Goal: Task Accomplishment & Management: Use online tool/utility

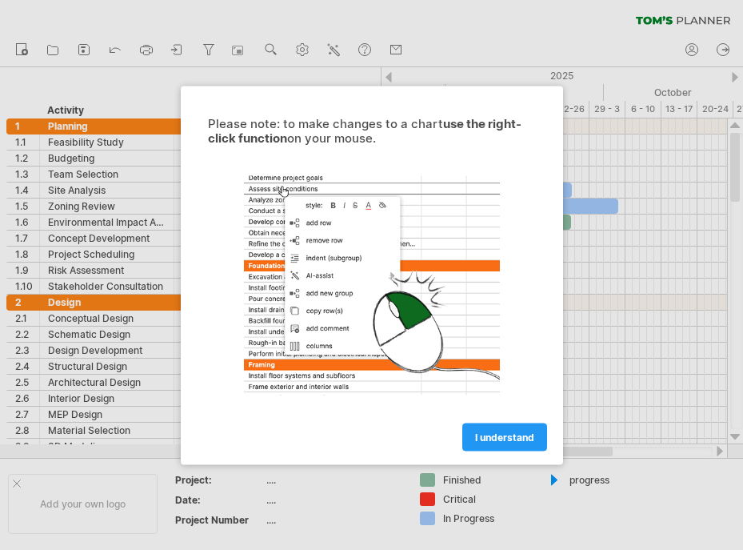
click at [486, 433] on span "I understand" at bounding box center [504, 436] width 59 height 12
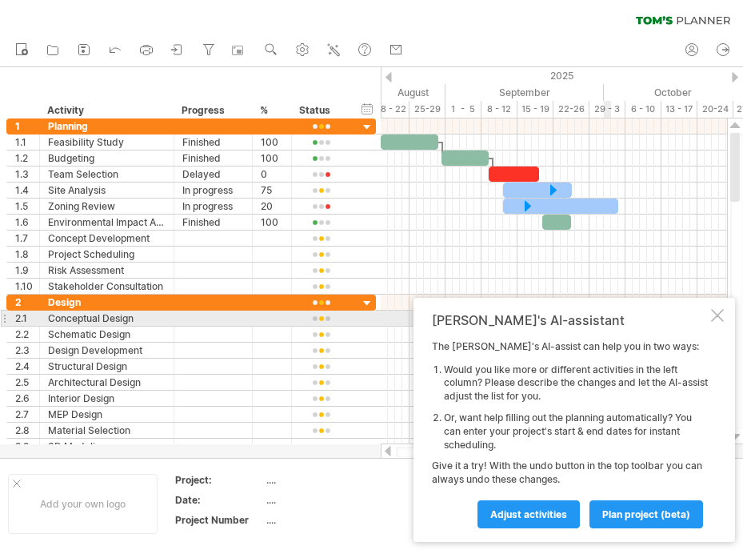
click at [718, 318] on div at bounding box center [717, 315] width 13 height 13
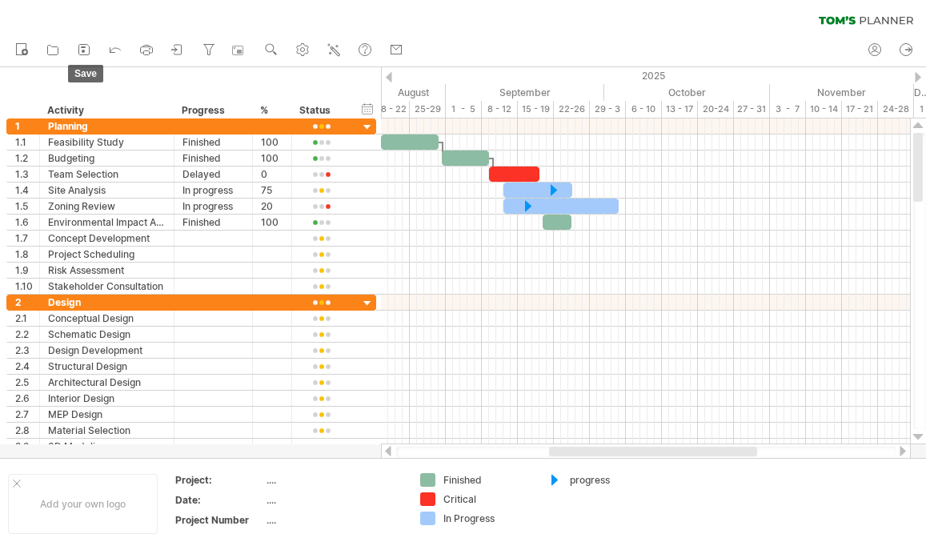
click at [87, 46] on icon at bounding box center [84, 50] width 16 height 16
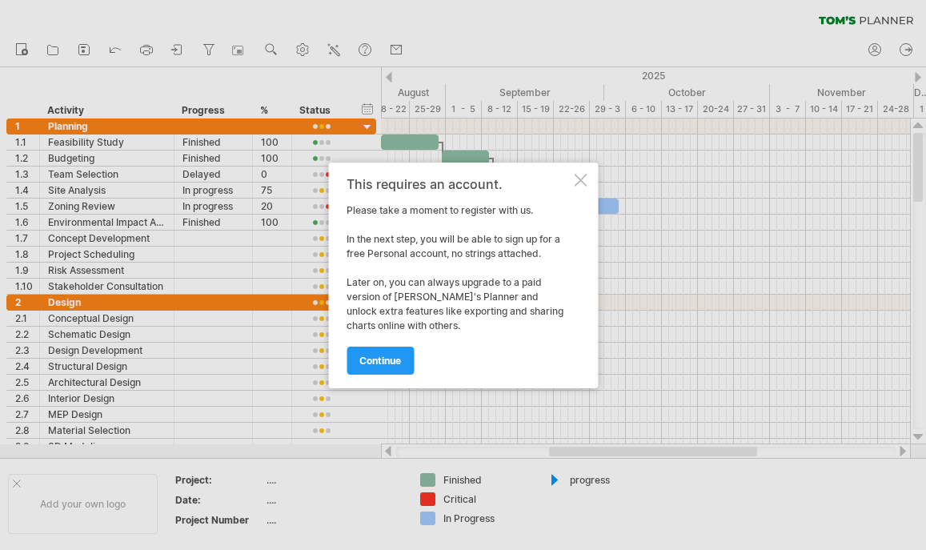
click at [574, 180] on div at bounding box center [580, 180] width 13 height 13
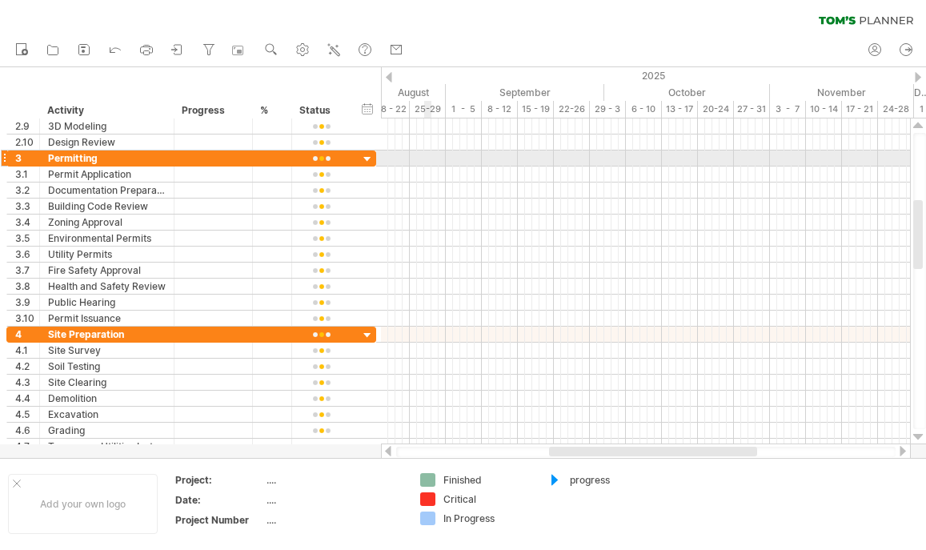
click at [430, 163] on div at bounding box center [645, 158] width 529 height 16
click at [430, 154] on div at bounding box center [645, 158] width 529 height 16
click at [369, 160] on div at bounding box center [367, 159] width 15 height 15
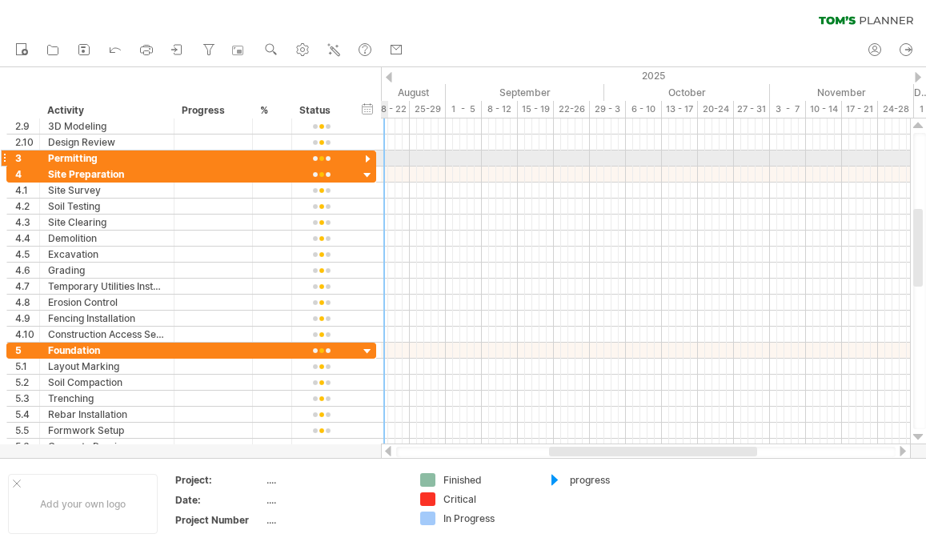
click at [369, 158] on div at bounding box center [367, 159] width 15 height 15
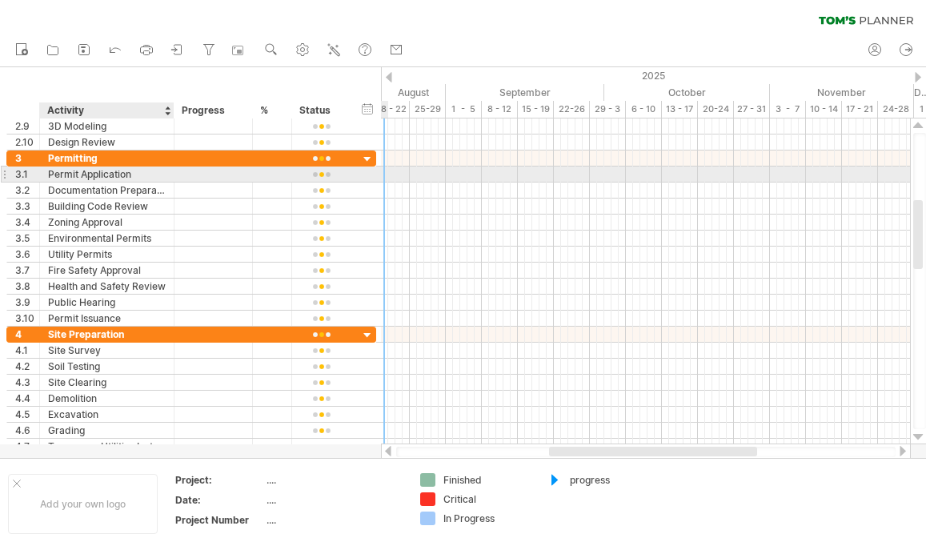
click at [139, 172] on div "Permit Application" at bounding box center [107, 173] width 118 height 15
click at [409, 173] on div at bounding box center [645, 174] width 529 height 17
click at [433, 174] on div at bounding box center [645, 174] width 529 height 16
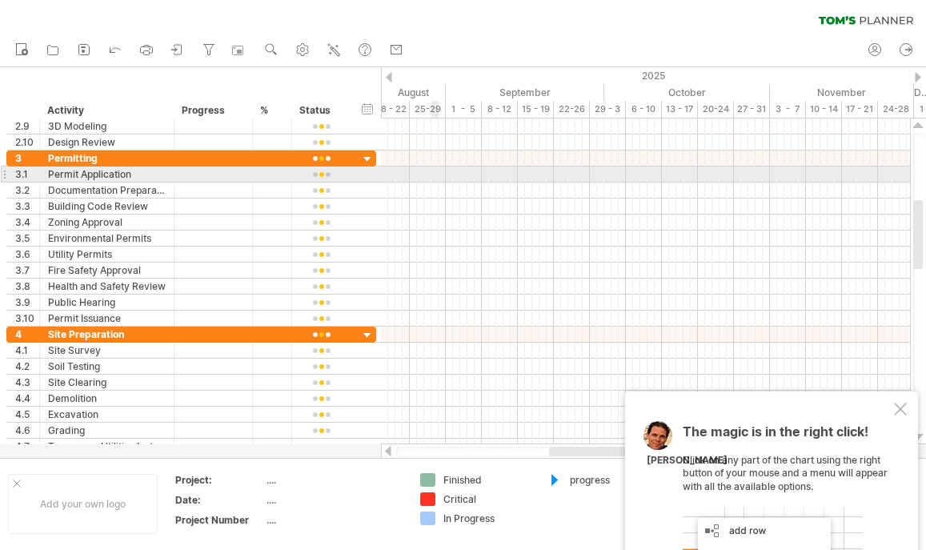
click at [433, 174] on div at bounding box center [645, 174] width 529 height 16
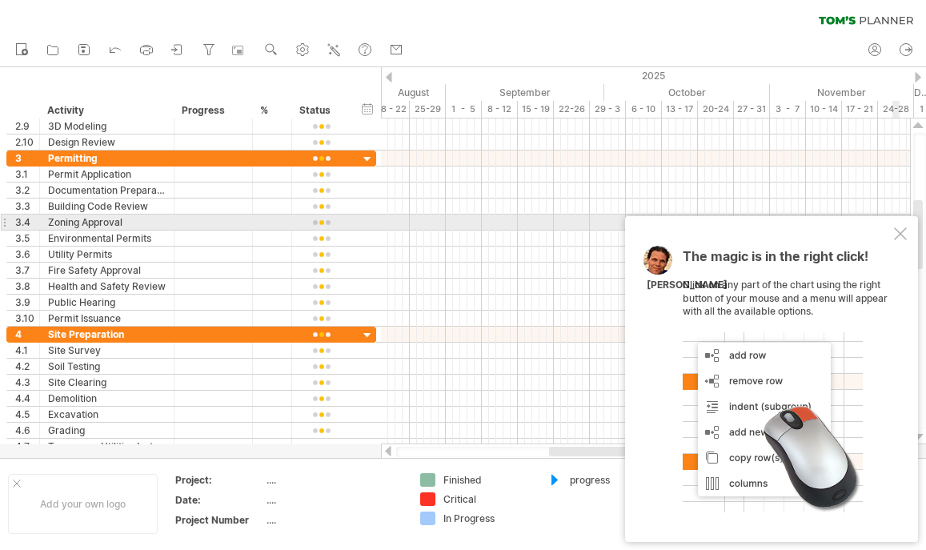
click at [742, 226] on div "The magic is in the right click! Click on any part of the chart using the right…" at bounding box center [771, 379] width 293 height 326
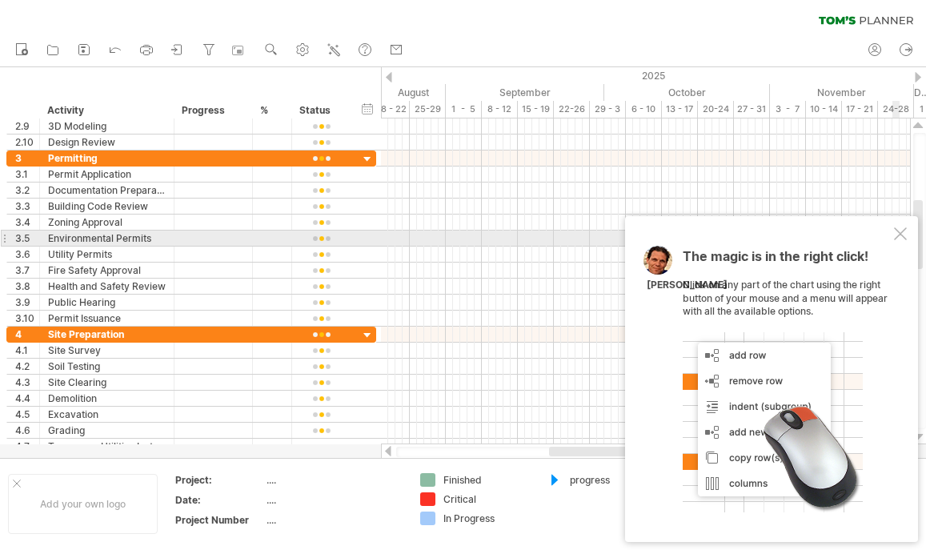
click at [742, 233] on div "The magic is in the right click! Click on any part of the chart using the right…" at bounding box center [771, 379] width 293 height 326
click at [742, 234] on div at bounding box center [900, 233] width 13 height 13
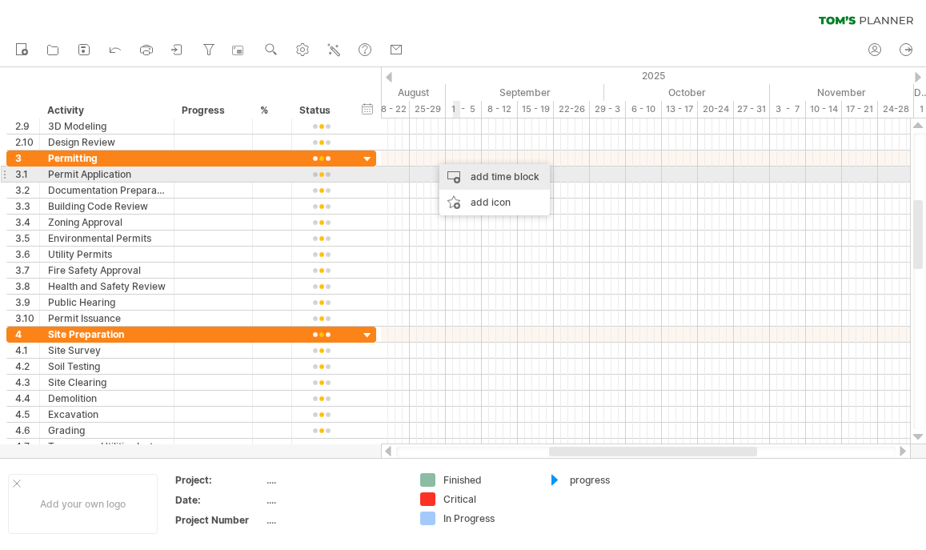
click at [489, 180] on div "add time block" at bounding box center [494, 177] width 110 height 26
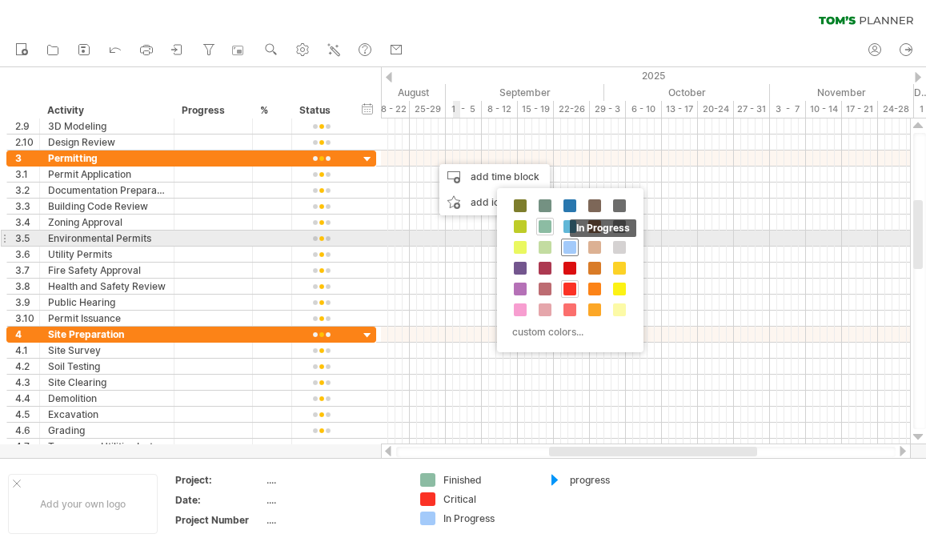
click at [572, 244] on span at bounding box center [569, 247] width 13 height 13
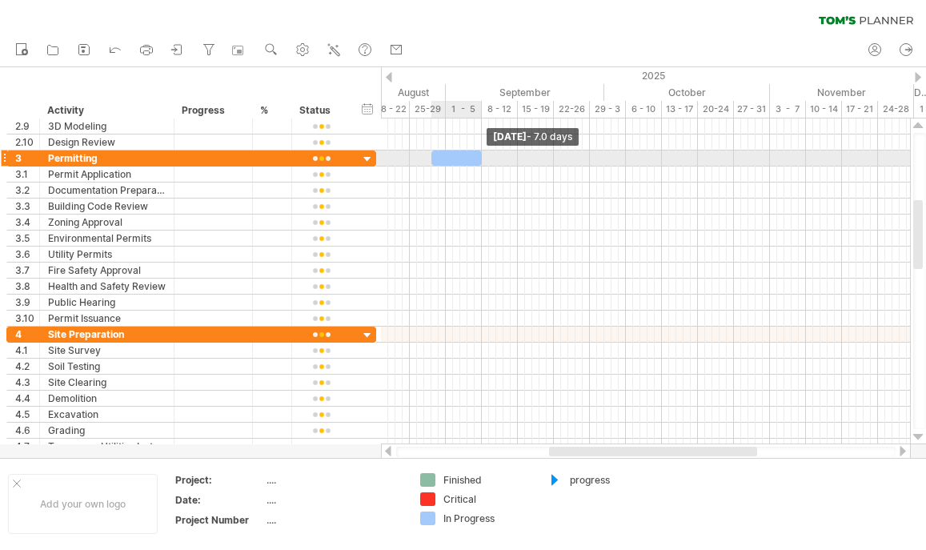
drag, startPoint x: 436, startPoint y: 157, endPoint x: 479, endPoint y: 164, distance: 43.8
click at [479, 164] on span at bounding box center [481, 157] width 6 height 15
